Goal: Information Seeking & Learning: Learn about a topic

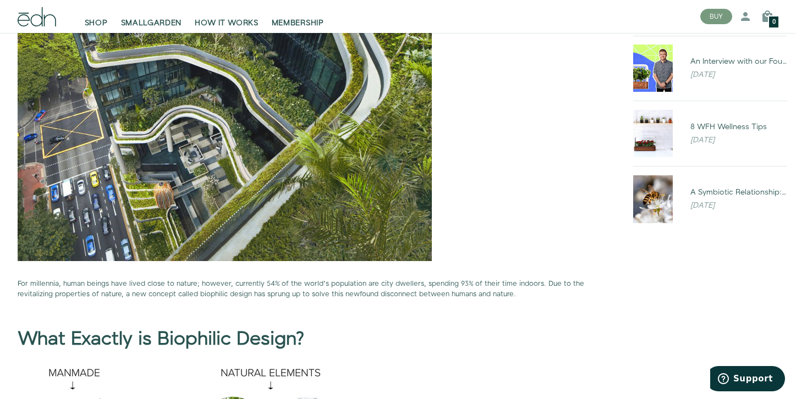
scroll to position [332, 0]
click at [99, 294] on p "For millennia, human beings have lived close to nature; however, currently 54% …" at bounding box center [312, 288] width 589 height 21
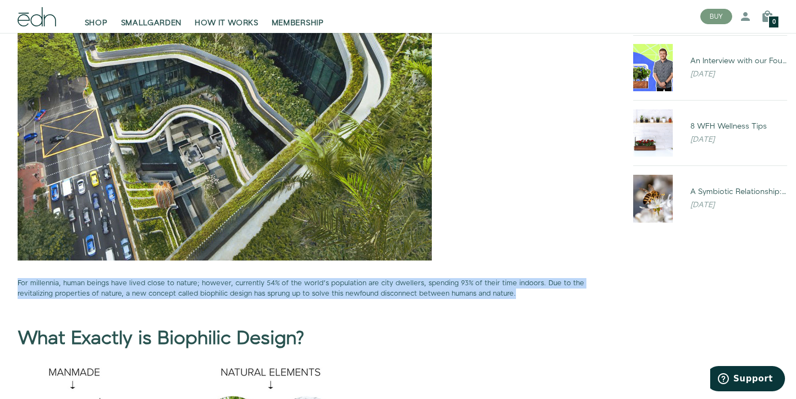
click at [99, 294] on p "For millennia, human beings have lived close to nature; however, currently 54% …" at bounding box center [312, 288] width 589 height 21
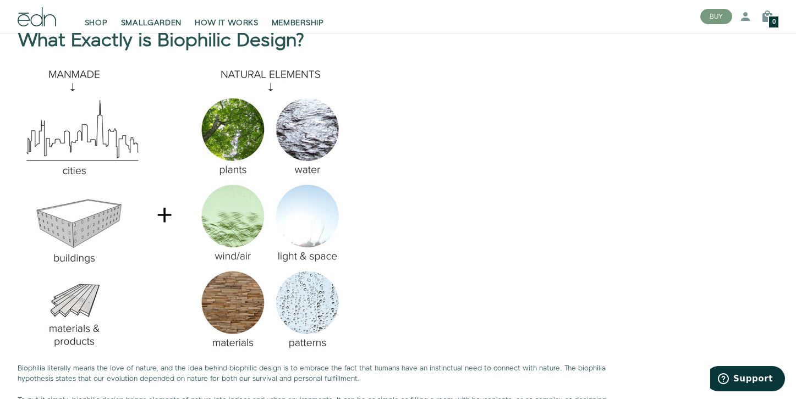
scroll to position [632, 0]
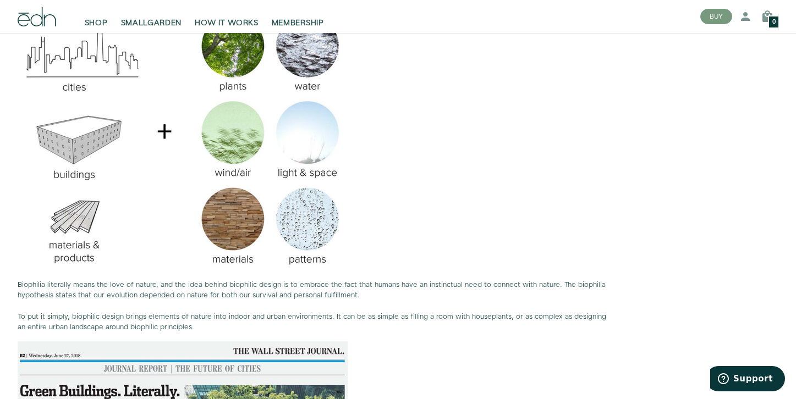
click at [99, 294] on span "Biophilia literally means the love of nature, and the idea behind biophilic des…" at bounding box center [312, 290] width 588 height 20
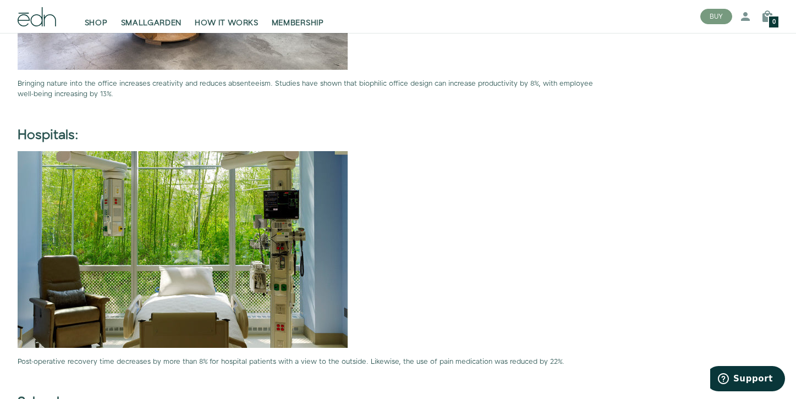
scroll to position [2007, 0]
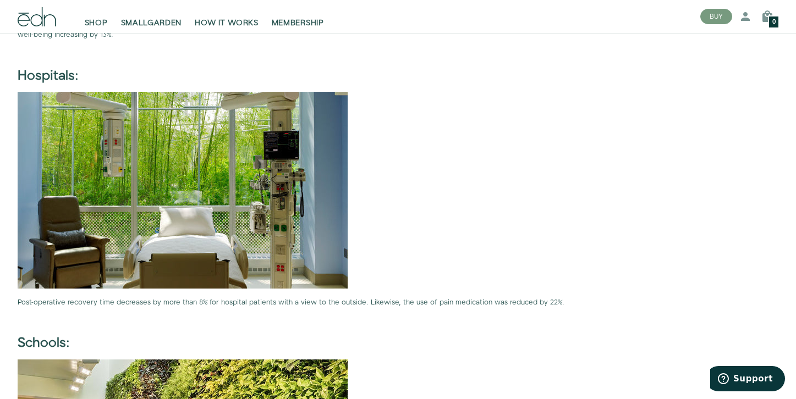
click at [95, 306] on p "Post-operative recovery time decreases by more than 8% for hospital patients wi…" at bounding box center [312, 303] width 589 height 10
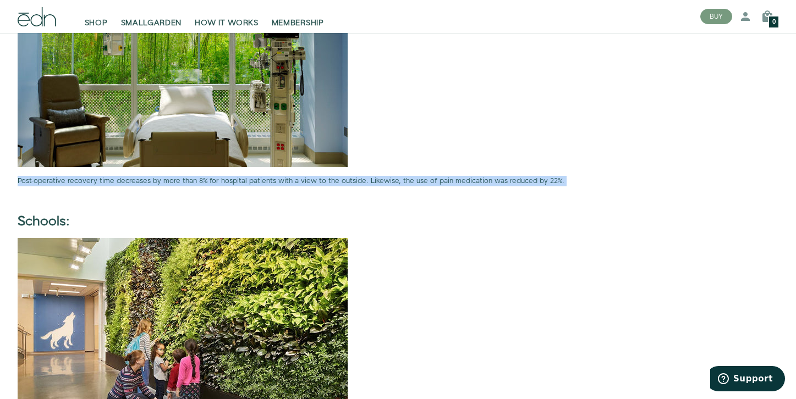
scroll to position [2289, 0]
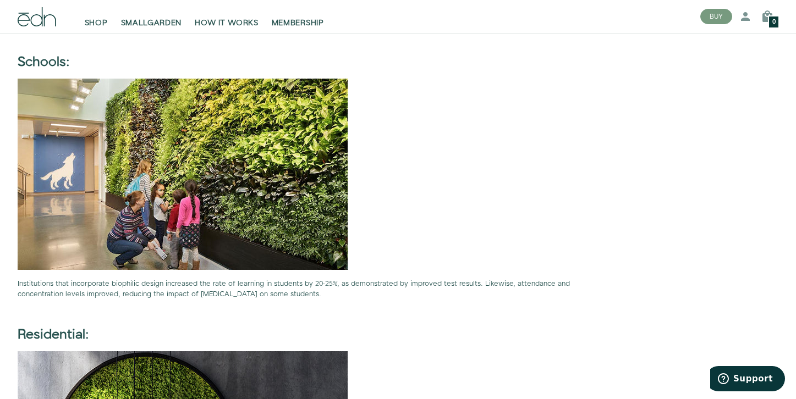
click at [96, 295] on p "Institutions that incorporate biophilic design increased the rate of learning i…" at bounding box center [312, 289] width 589 height 21
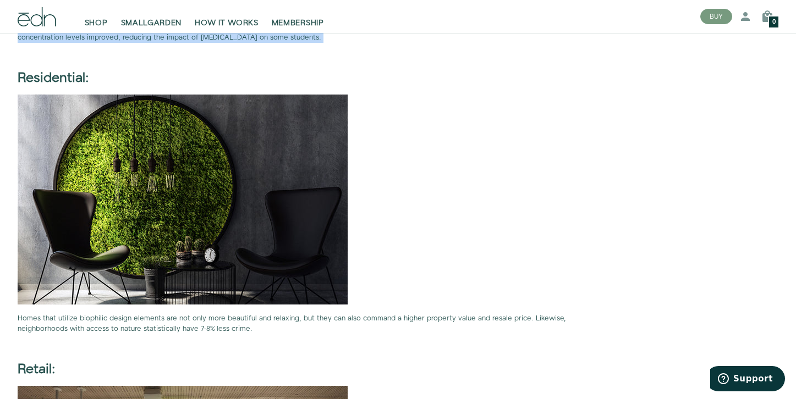
scroll to position [2547, 0]
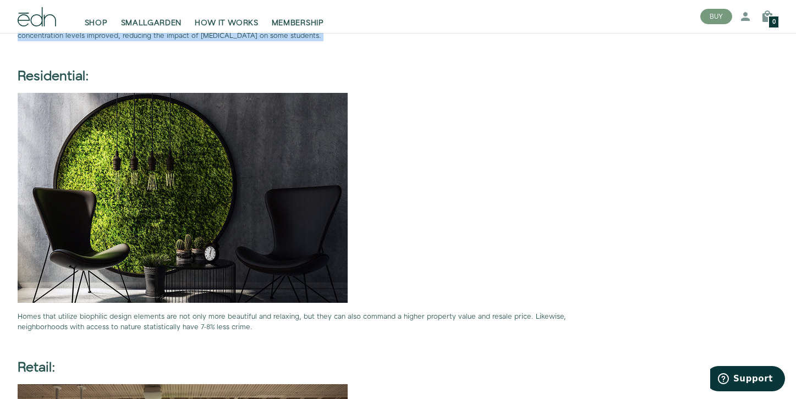
click at [89, 327] on p "Homes that utilize biophilic design elements are not only more beautiful and re…" at bounding box center [312, 322] width 589 height 21
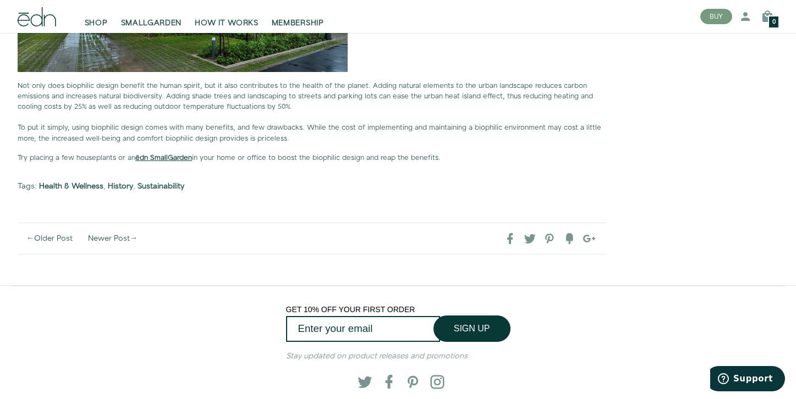
scroll to position [3124, 0]
